Goal: Check status: Check status

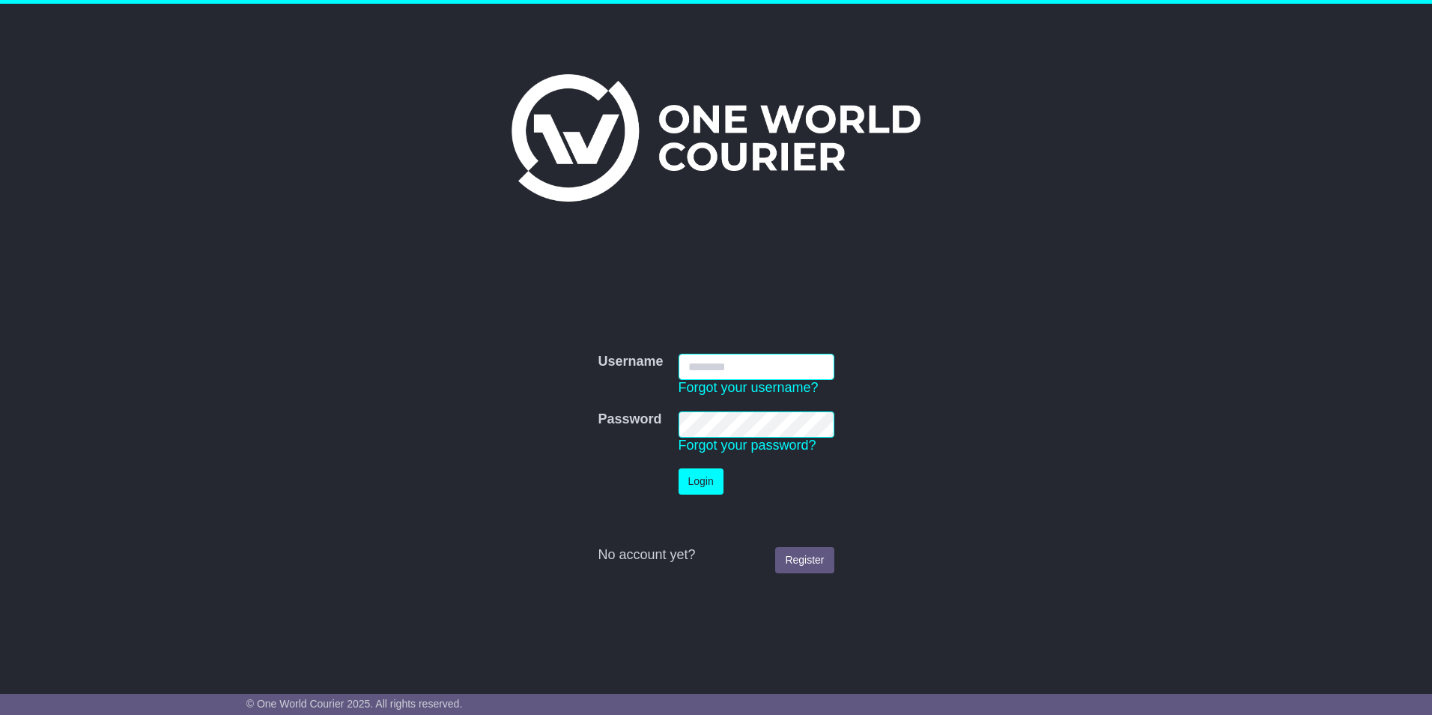
type input "****"
click at [700, 485] on button "Login" at bounding box center [701, 481] width 45 height 26
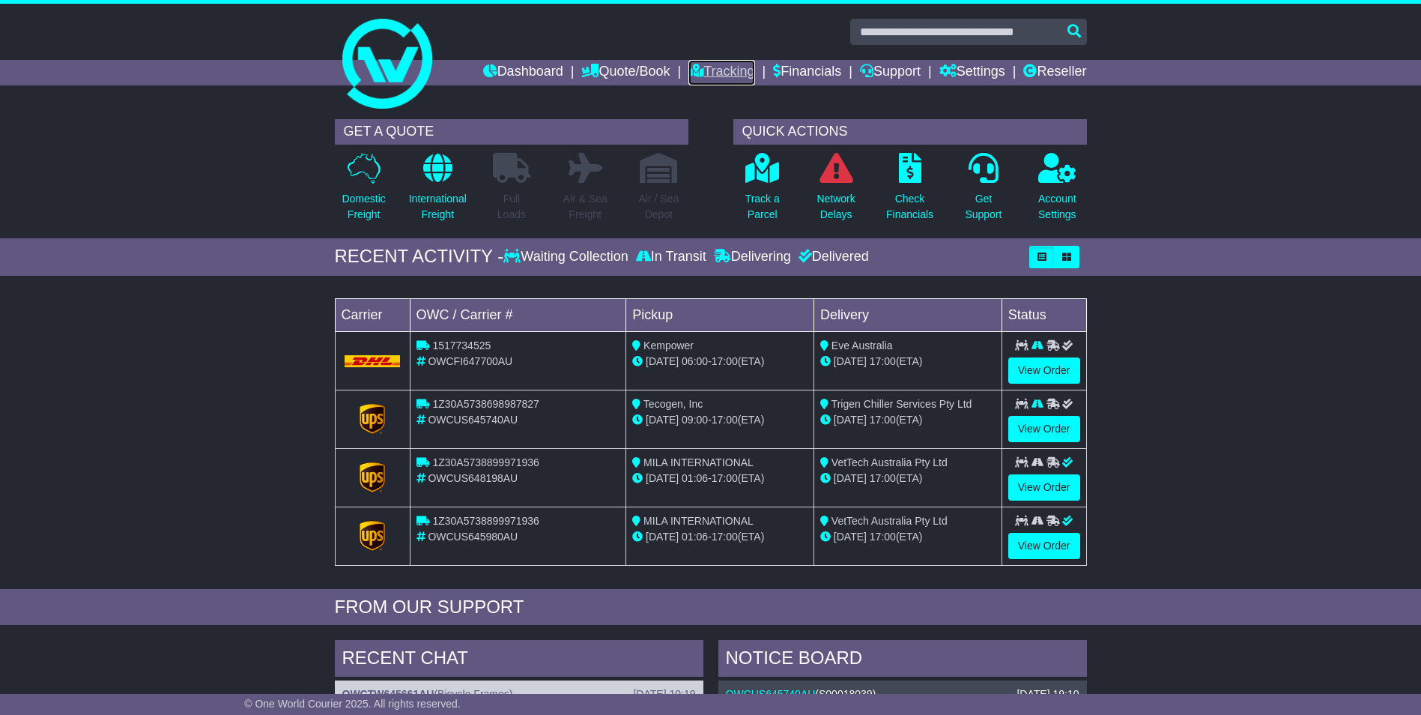
click at [704, 73] on link "Tracking" at bounding box center [721, 72] width 66 height 25
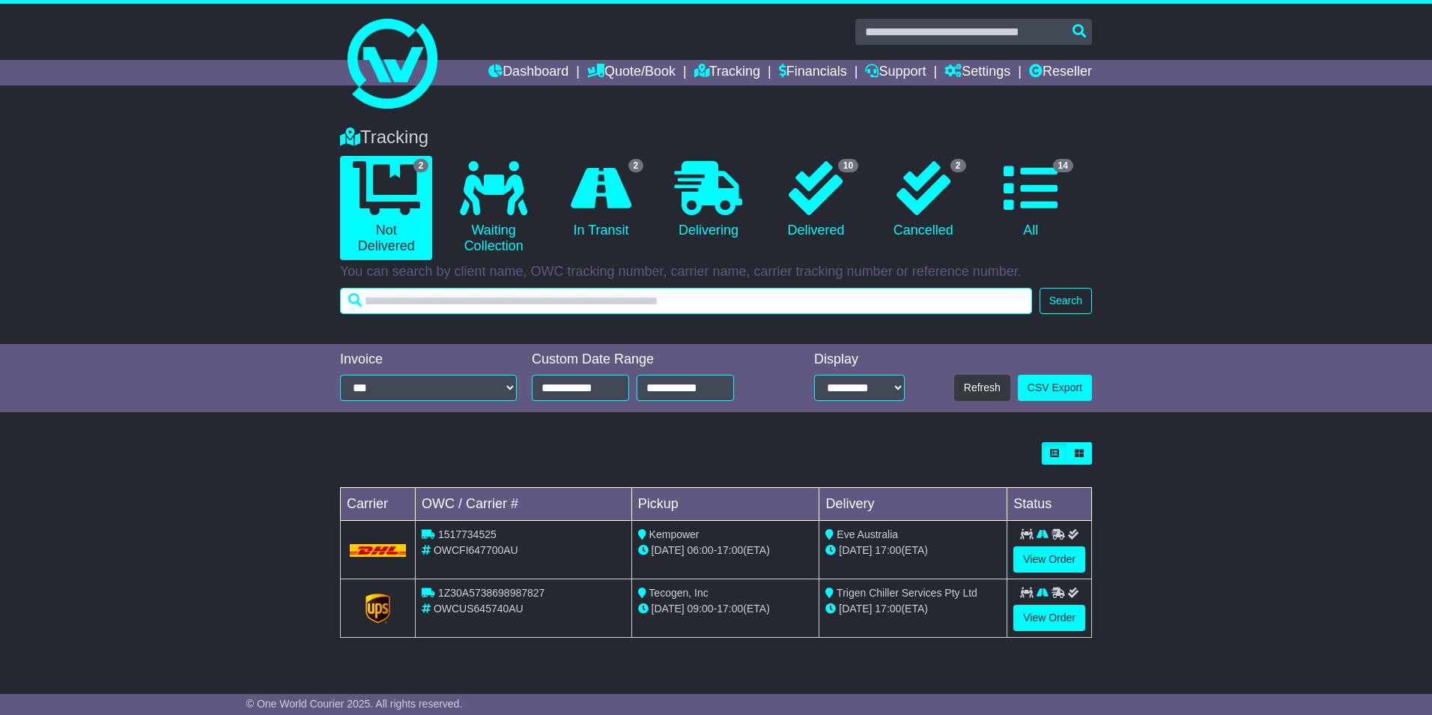
click at [552, 300] on input "text" at bounding box center [686, 301] width 692 height 26
paste input "**********"
type input "**********"
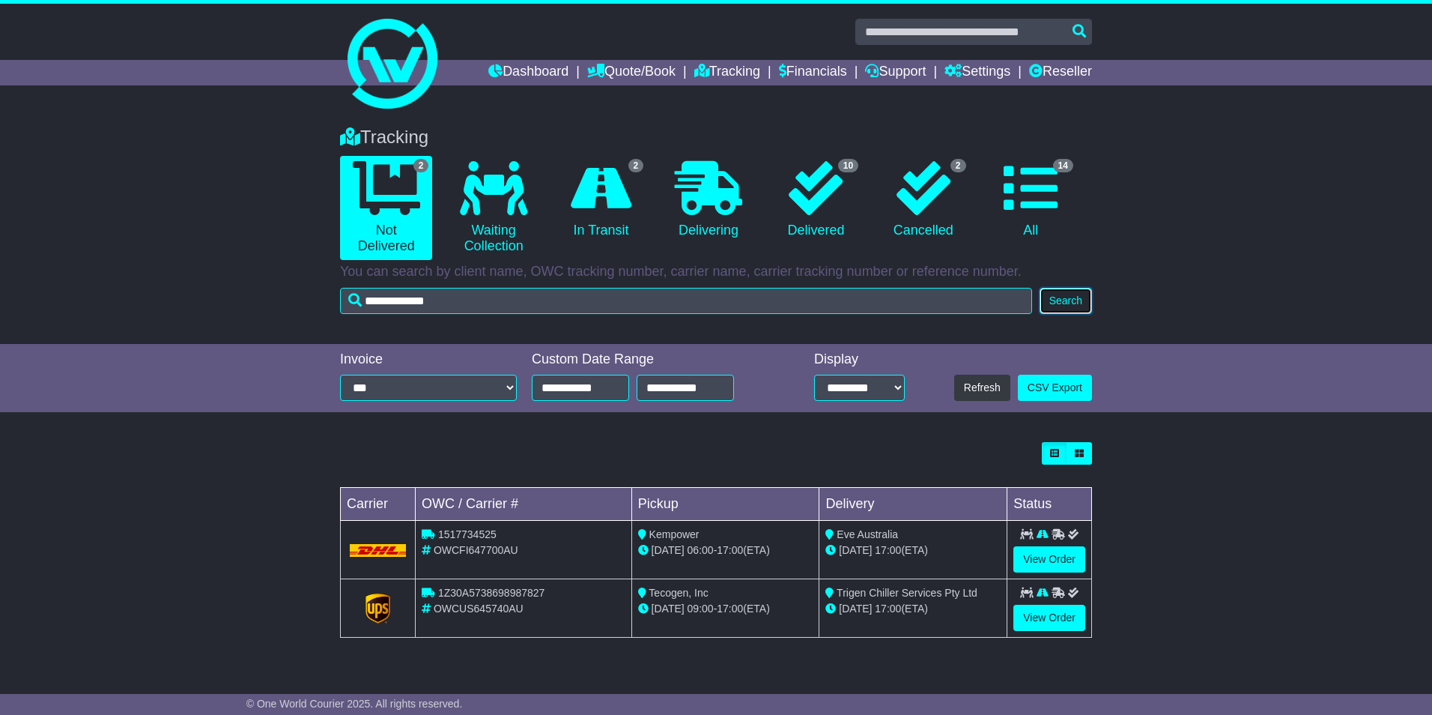
click at [1062, 301] on button "Search" at bounding box center [1066, 301] width 52 height 26
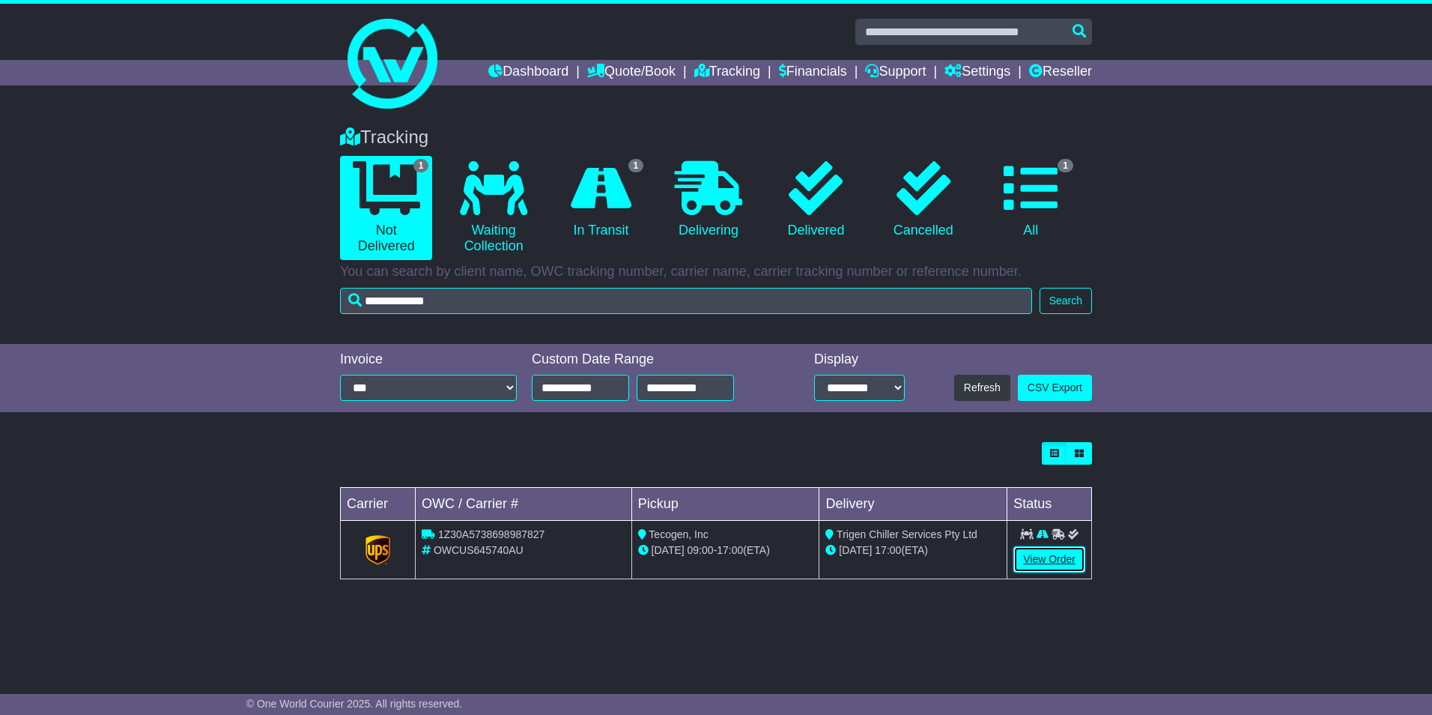
click at [1052, 559] on link "View Order" at bounding box center [1049, 559] width 72 height 26
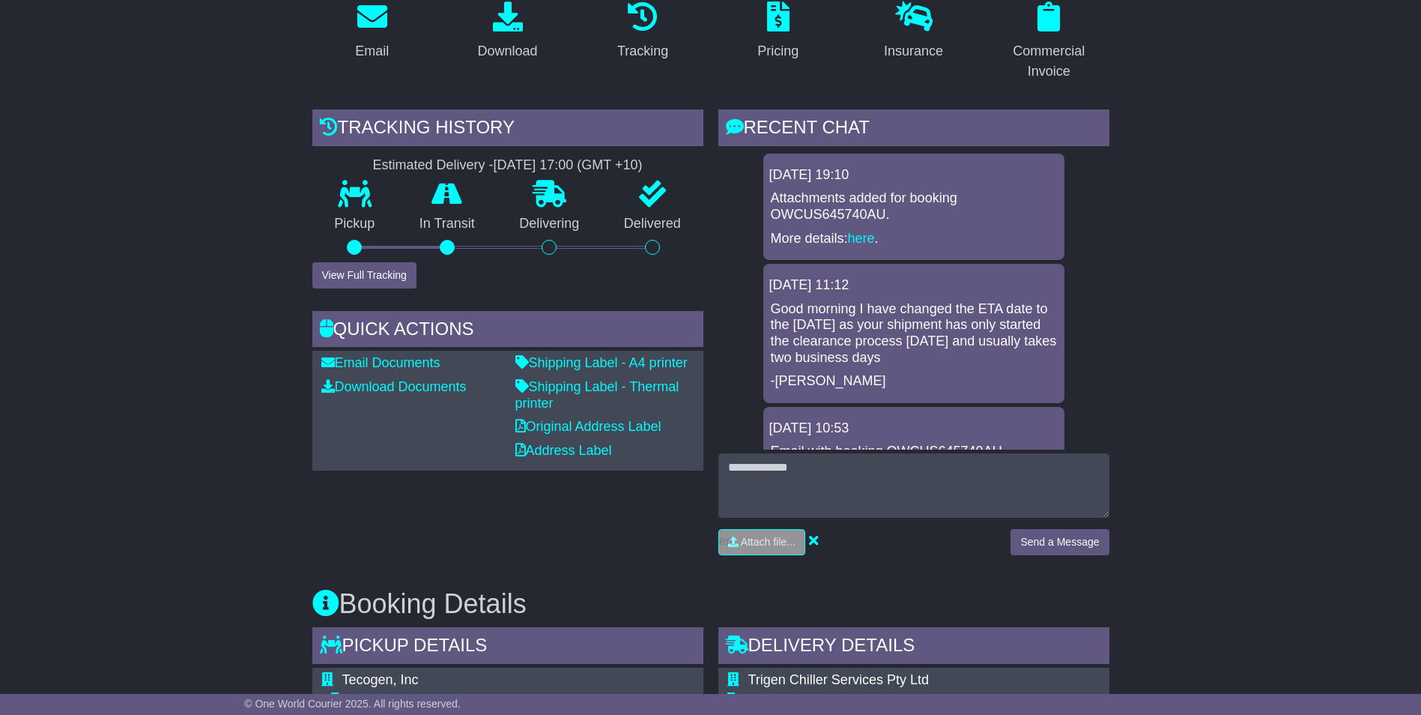
scroll to position [274, 0]
click at [868, 237] on link "here" at bounding box center [861, 238] width 27 height 15
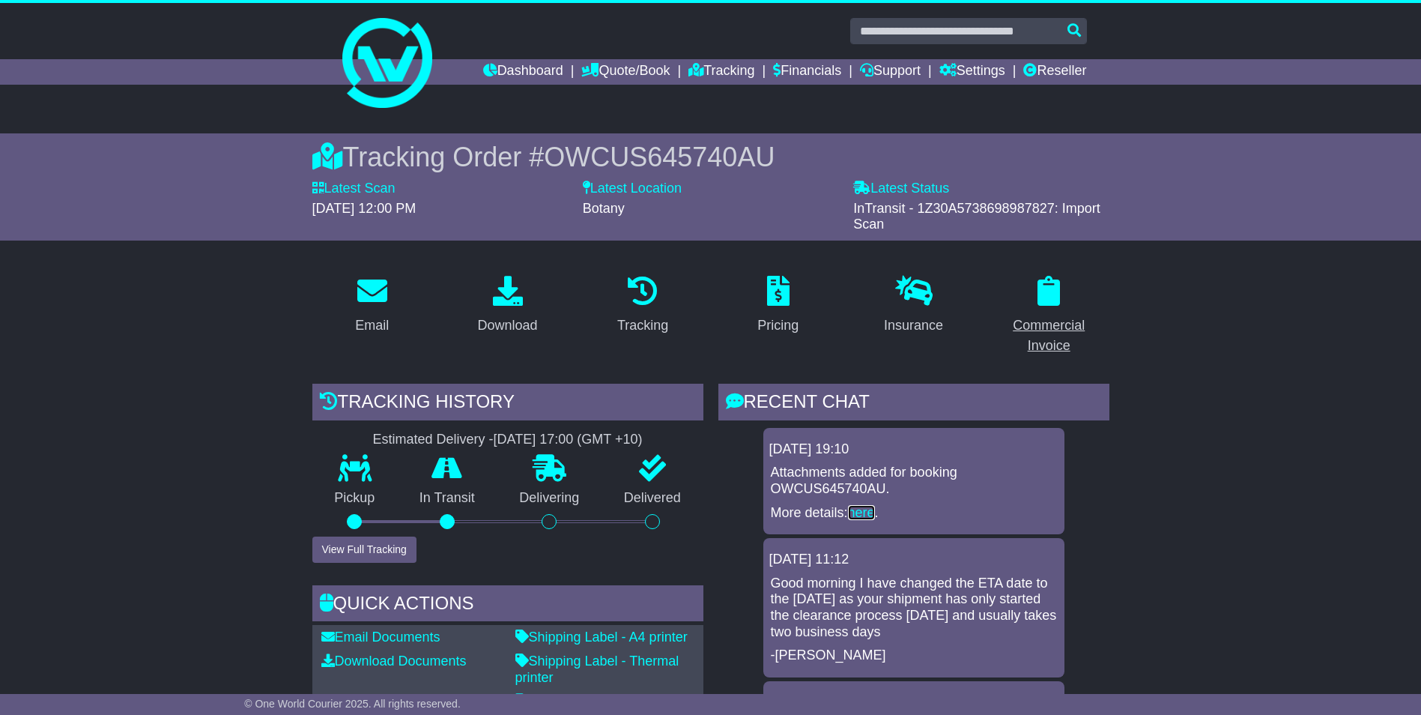
scroll to position [0, 0]
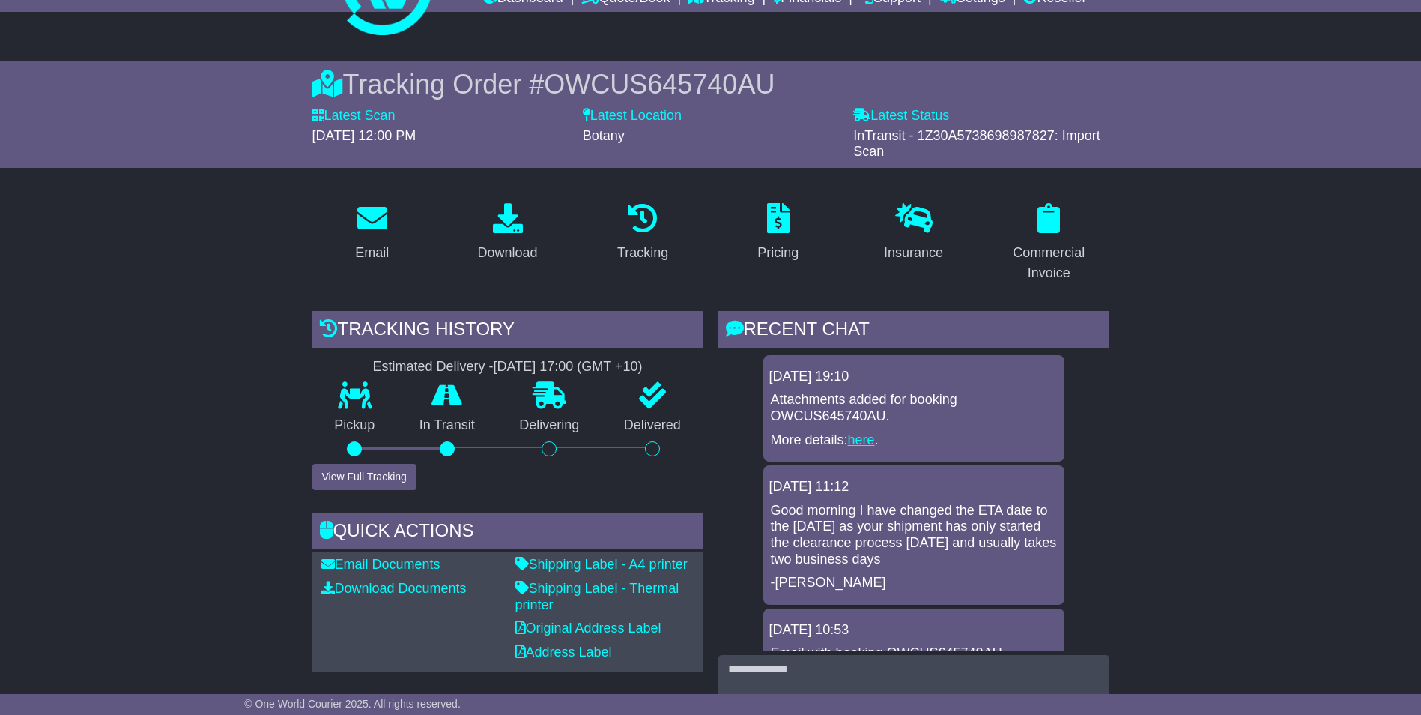
scroll to position [74, 0]
click at [862, 438] on link "here" at bounding box center [861, 438] width 27 height 15
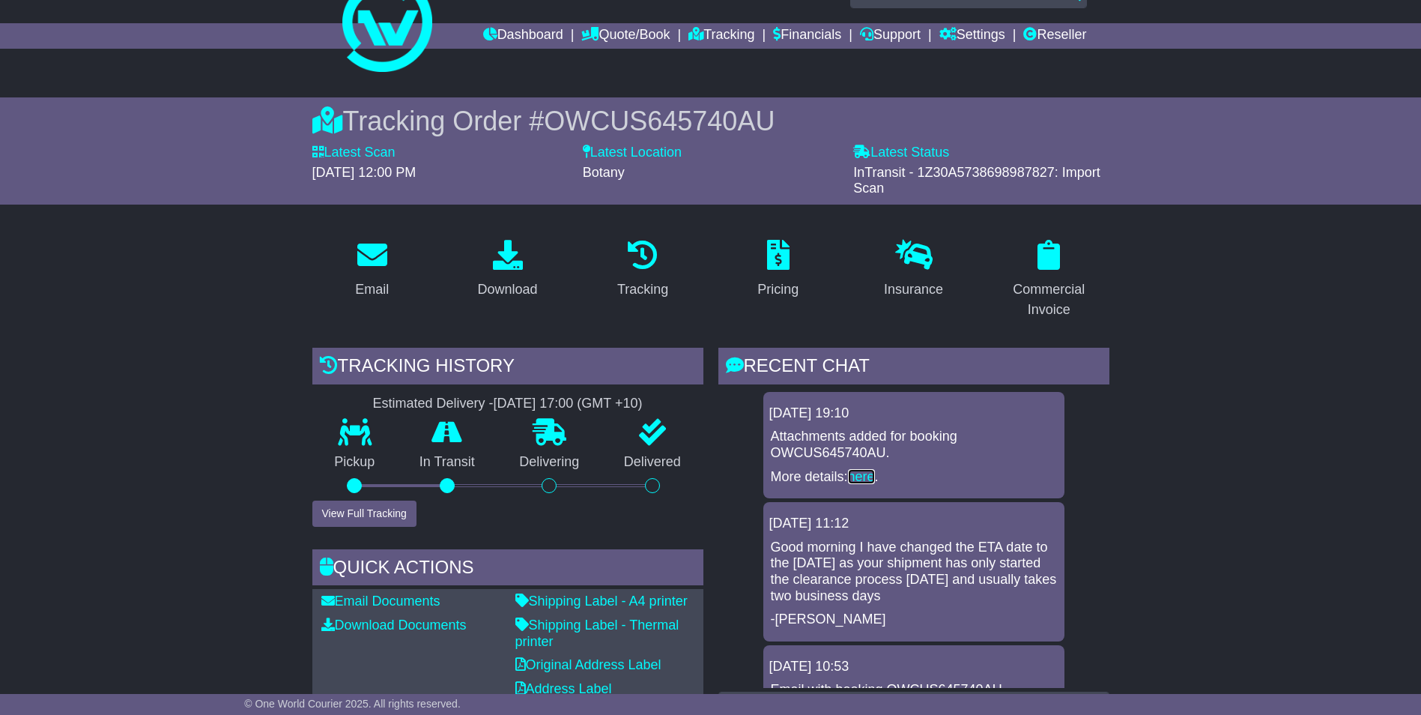
scroll to position [0, 0]
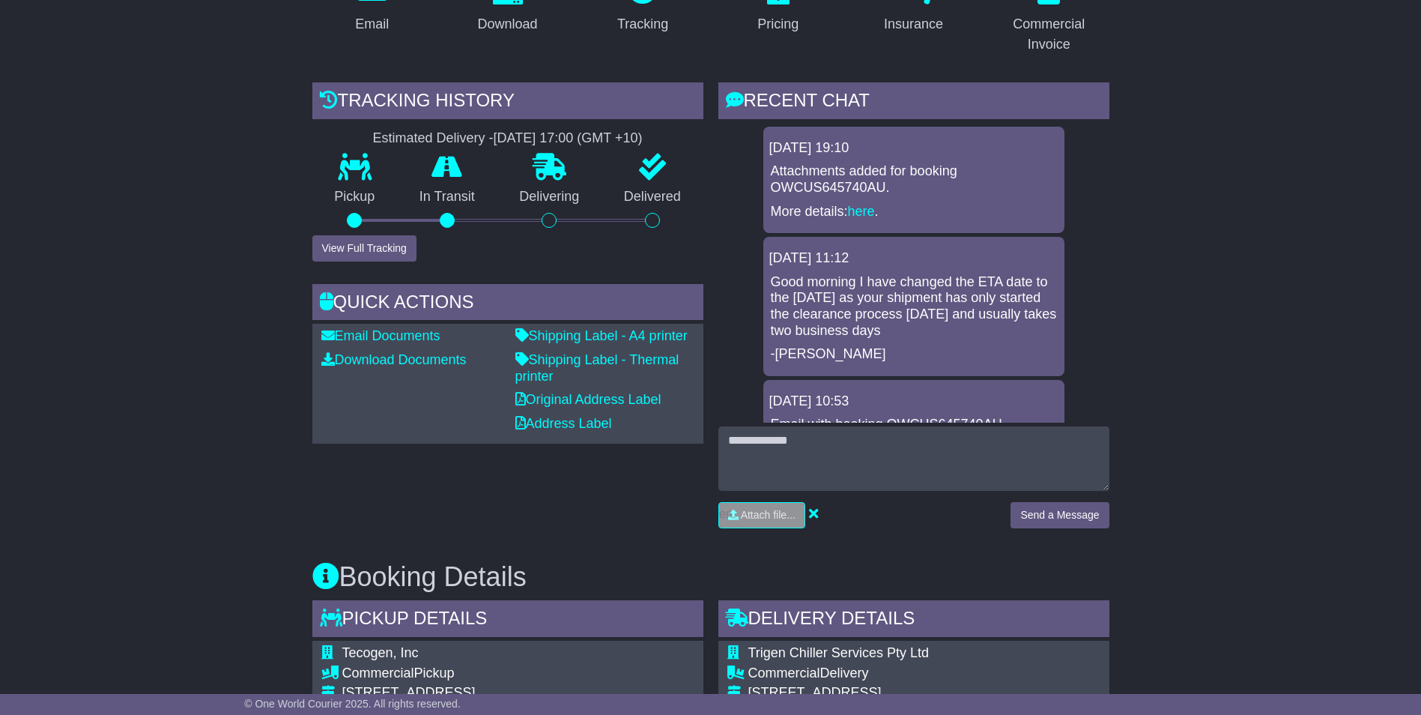
scroll to position [300, 0]
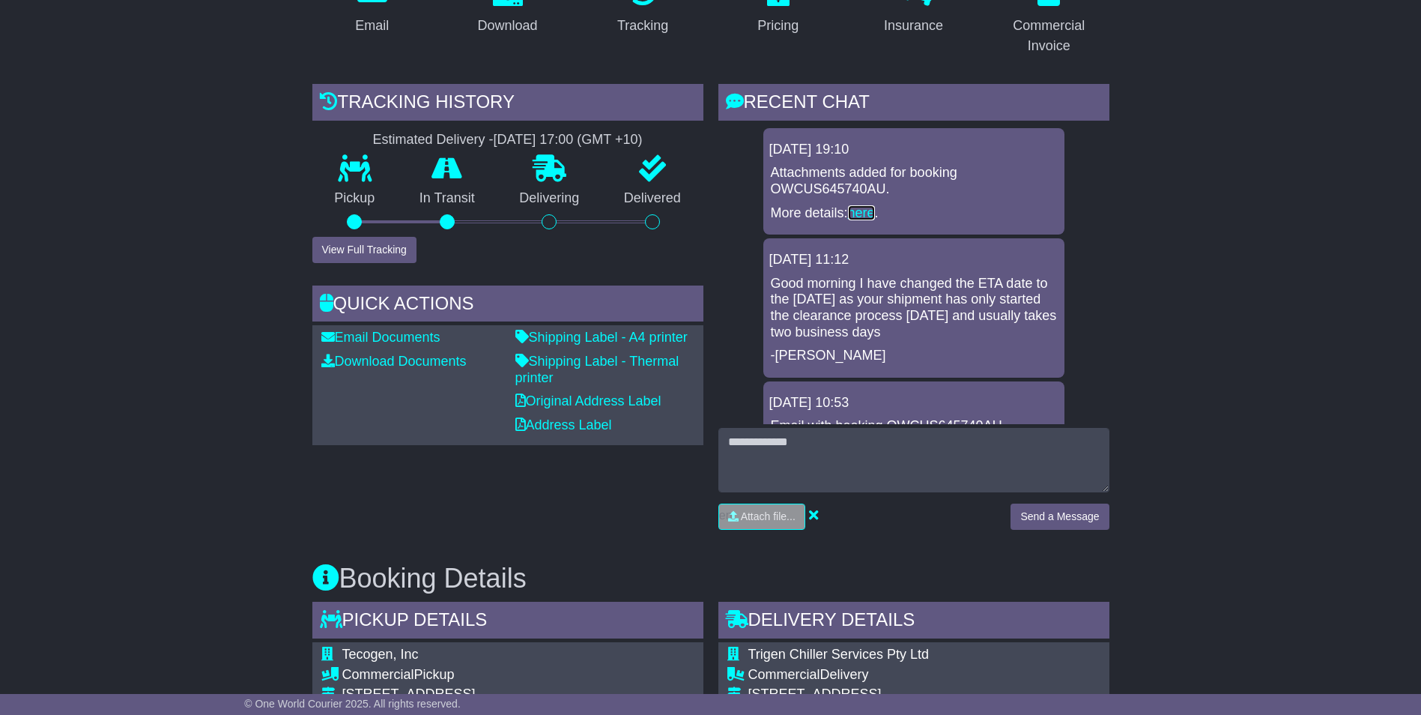
click at [866, 210] on link "here" at bounding box center [861, 212] width 27 height 15
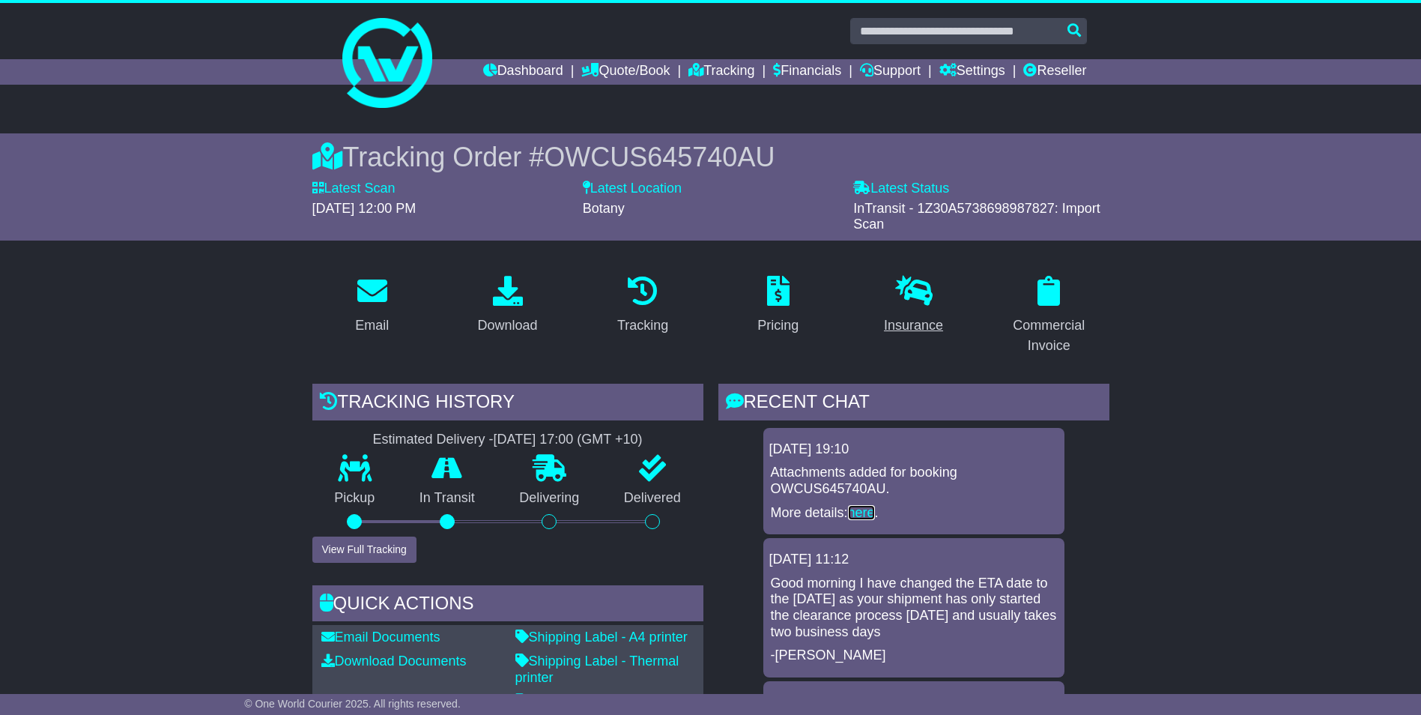
scroll to position [0, 0]
